Goal: Find specific page/section: Find specific page/section

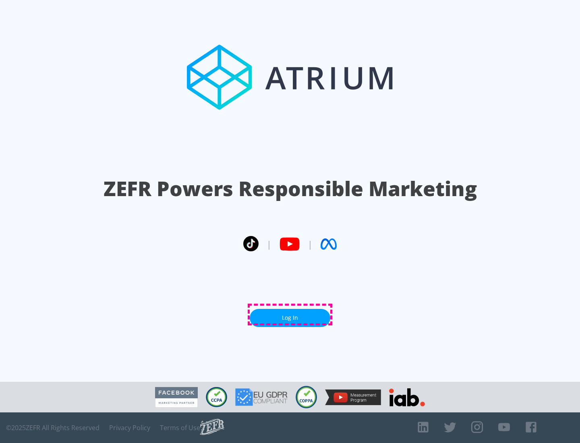
click at [290, 314] on link "Log In" at bounding box center [290, 318] width 81 height 18
